Goal: Task Accomplishment & Management: Manage account settings

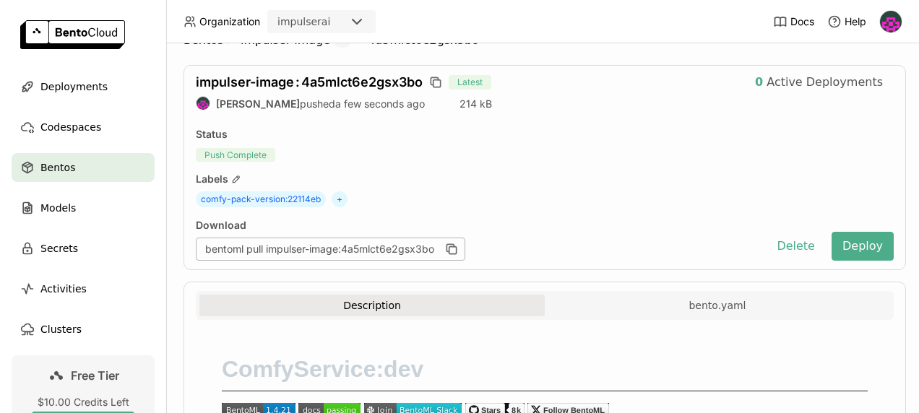
scroll to position [27, 0]
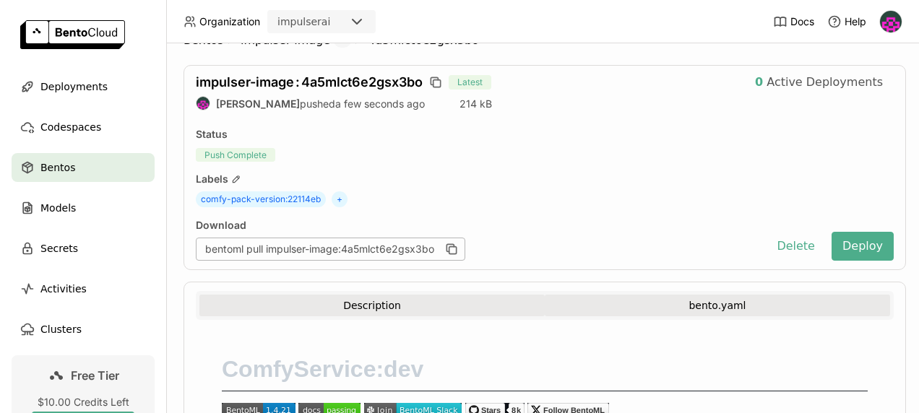
click at [630, 305] on button "bento.yaml" at bounding box center [716, 306] width 345 height 22
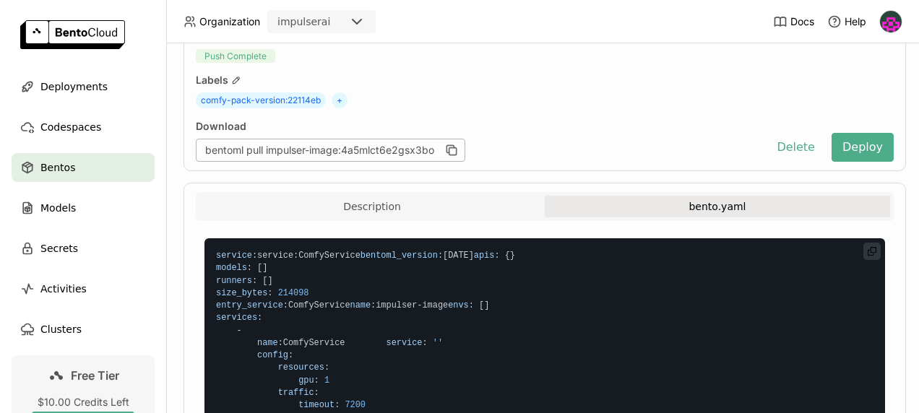
scroll to position [0, 0]
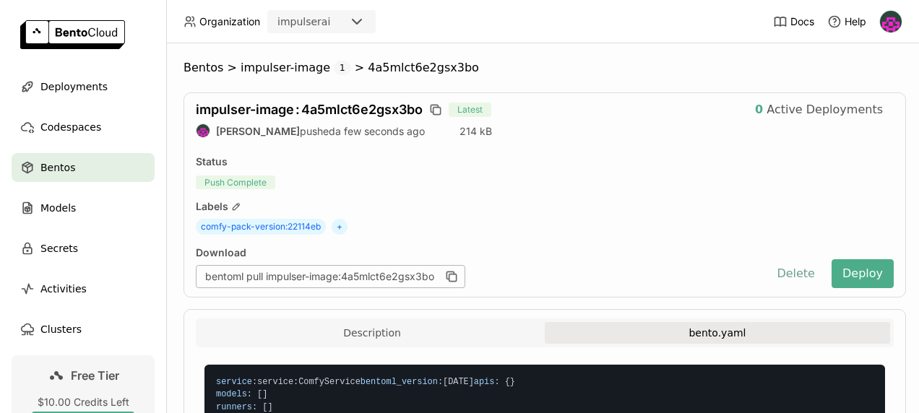
click at [809, 280] on button "Delete" at bounding box center [795, 273] width 60 height 29
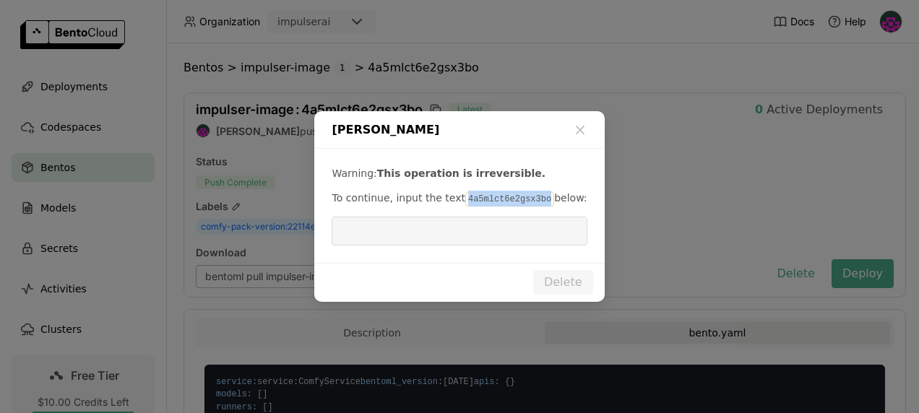
drag, startPoint x: 531, startPoint y: 198, endPoint x: 454, endPoint y: 204, distance: 76.8
click at [465, 204] on code "4a5mlct6e2gsx3bo" at bounding box center [509, 199] width 89 height 14
copy code "4a5mlct6e2gsx3bo"
click at [445, 239] on input "dialog" at bounding box center [459, 230] width 238 height 27
paste input "4a5mlct6e2gsx3bo"
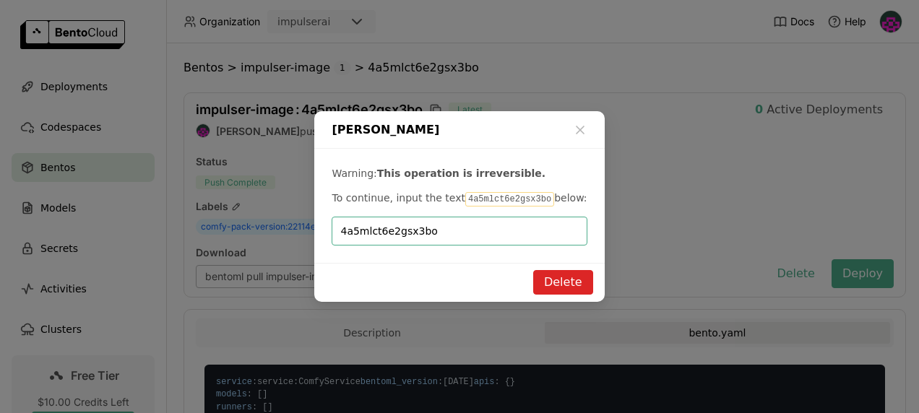
type input "4a5mlct6e2gsx3bo"
click at [545, 285] on button "Delete" at bounding box center [563, 282] width 60 height 25
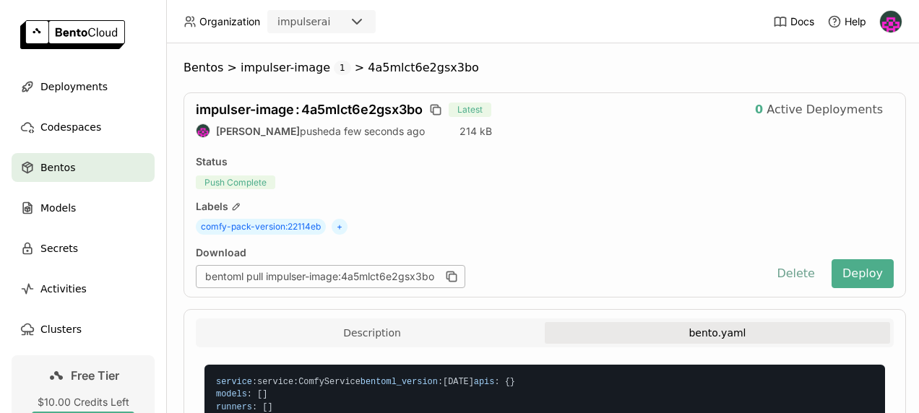
click at [794, 275] on button "Delete" at bounding box center [795, 273] width 60 height 29
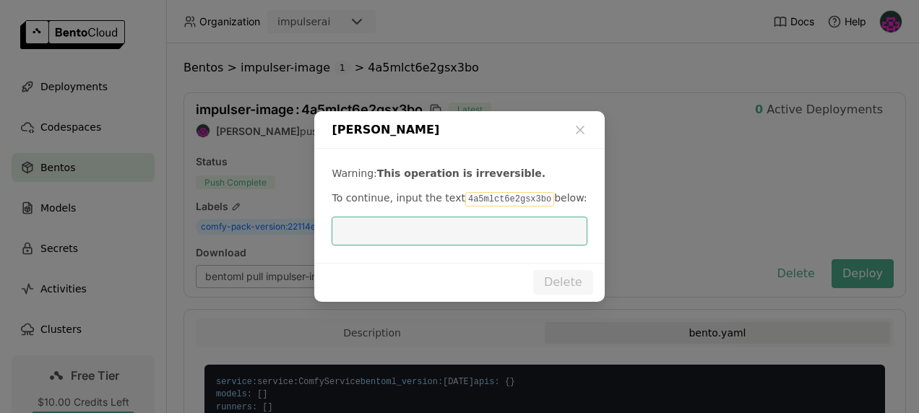
click at [490, 228] on input "dialog" at bounding box center [459, 230] width 238 height 27
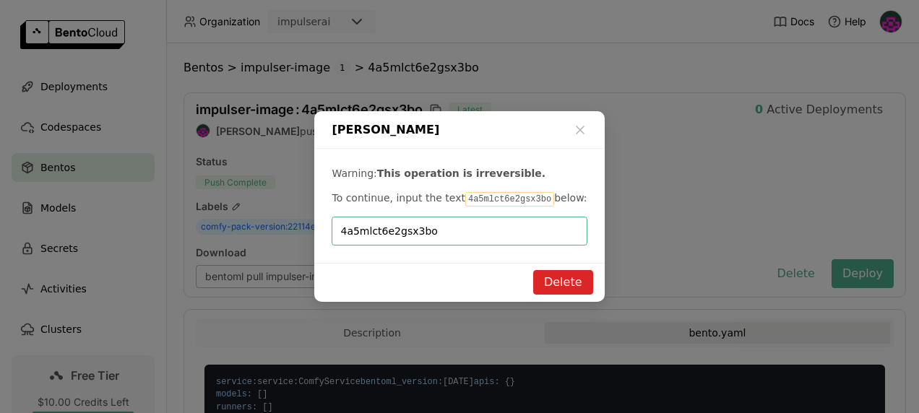
type input "4a5mlct6e2gsx3bo"
click at [571, 280] on button "Delete" at bounding box center [563, 282] width 60 height 25
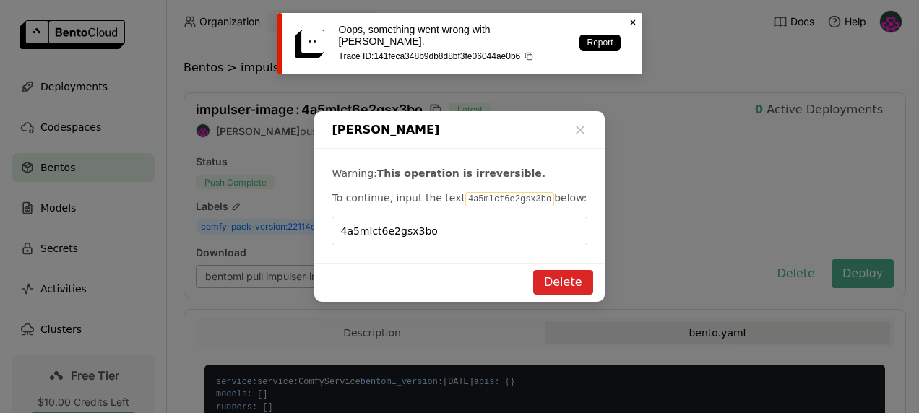
click at [575, 116] on div "[PERSON_NAME]" at bounding box center [459, 130] width 290 height 38
click at [580, 122] on div "[PERSON_NAME]" at bounding box center [459, 130] width 290 height 38
